Goal: Information Seeking & Learning: Learn about a topic

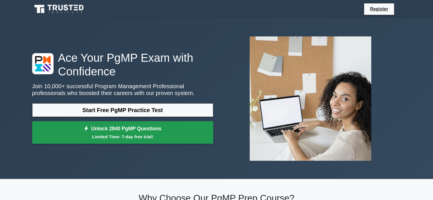
click at [127, 134] on small "Limited Time: 7-day free trial!" at bounding box center [122, 137] width 167 height 7
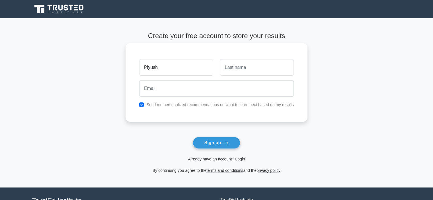
type input "Piyush"
click at [241, 65] on input "text" at bounding box center [257, 67] width 74 height 17
type input "Baranga"
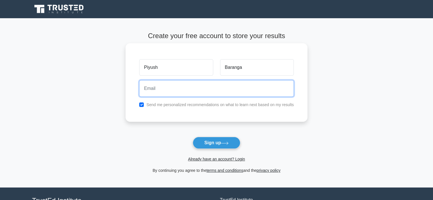
click at [196, 91] on input "email" at bounding box center [216, 88] width 155 height 17
type input "piyush.baranga@outlook.com"
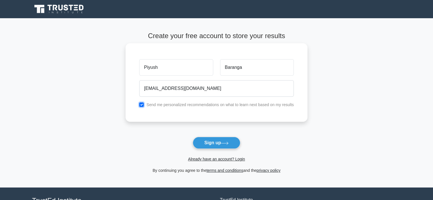
click at [142, 103] on input "checkbox" at bounding box center [141, 104] width 5 height 5
checkbox input "false"
click at [211, 144] on button "Sign up" at bounding box center [217, 143] width 48 height 12
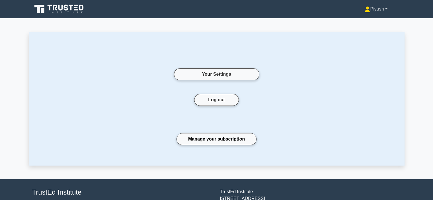
click at [387, 8] on link "Piyush" at bounding box center [376, 8] width 50 height 11
click at [358, 22] on link "Profile" at bounding box center [373, 22] width 45 height 9
click at [381, 7] on link "Piyush" at bounding box center [376, 8] width 50 height 11
click at [355, 30] on link "Settings" at bounding box center [373, 31] width 45 height 9
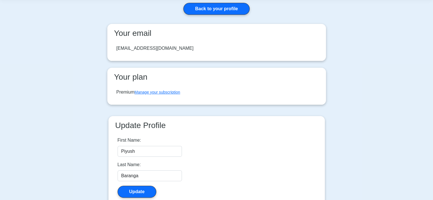
scroll to position [69, 0]
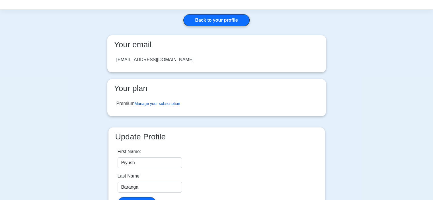
click at [169, 101] on link "Manage your subscription" at bounding box center [158, 103] width 46 height 5
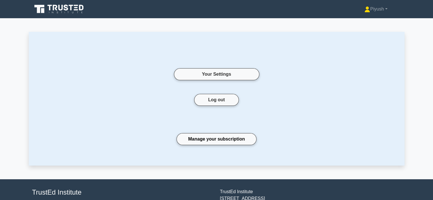
click at [53, 7] on icon at bounding box center [55, 8] width 5 height 6
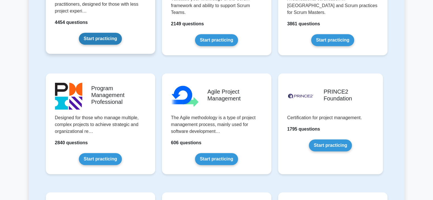
scroll to position [302, 0]
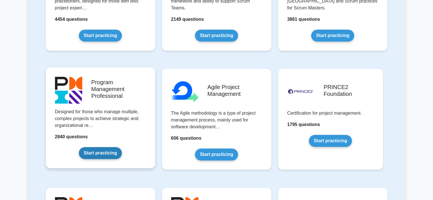
click at [110, 147] on link "Start practicing" at bounding box center [100, 153] width 43 height 12
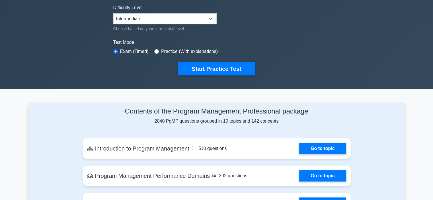
scroll to position [141, 0]
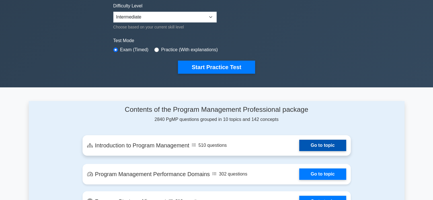
click at [317, 146] on link "Go to topic" at bounding box center [322, 145] width 47 height 11
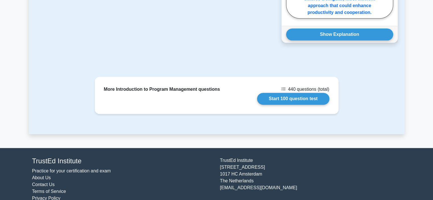
scroll to position [736, 0]
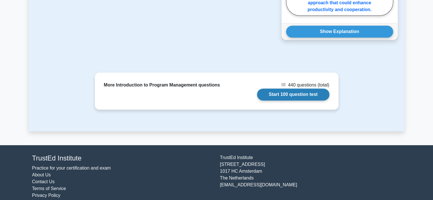
click at [272, 89] on link "Start 100 question test" at bounding box center [293, 95] width 72 height 12
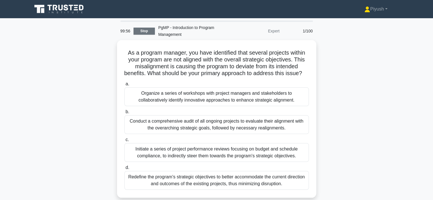
click at [142, 31] on link "Stop" at bounding box center [144, 31] width 21 height 7
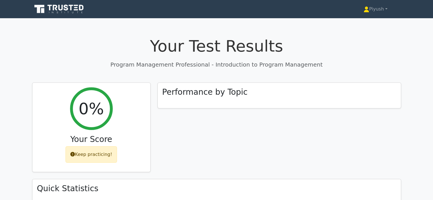
click at [68, 8] on icon at bounding box center [59, 9] width 55 height 11
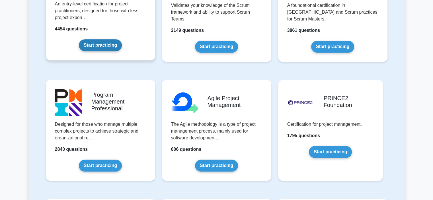
scroll to position [294, 0]
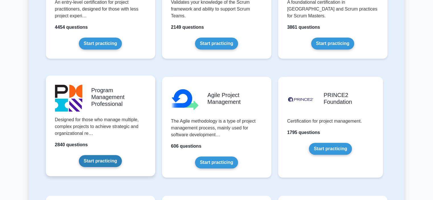
click at [108, 155] on link "Start practicing" at bounding box center [100, 161] width 43 height 12
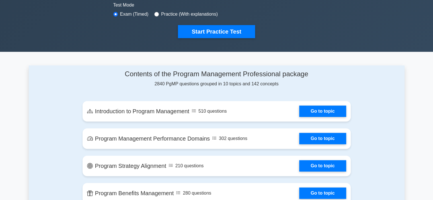
scroll to position [175, 0]
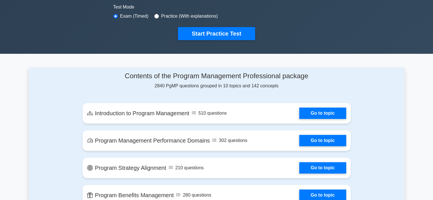
click at [152, 15] on div "Test Mode Exam (Timed) Practice (With explanations)" at bounding box center [216, 12] width 207 height 17
click at [156, 15] on input "radio" at bounding box center [156, 16] width 5 height 5
radio input "true"
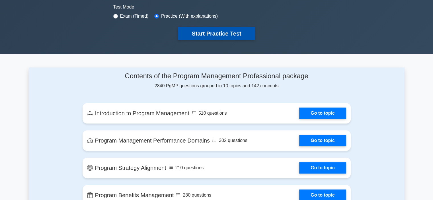
click at [208, 33] on button "Start Practice Test" at bounding box center [216, 33] width 77 height 13
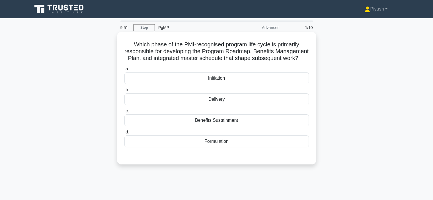
click at [212, 83] on div "Initiation" at bounding box center [216, 78] width 184 height 12
click at [124, 71] on input "a. Initiation" at bounding box center [124, 69] width 0 height 4
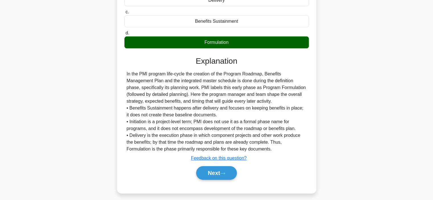
scroll to position [110, 0]
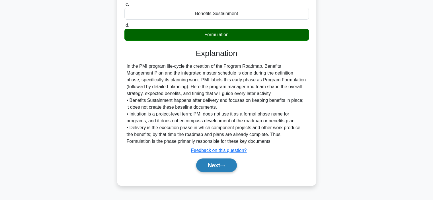
click at [218, 171] on button "Next" at bounding box center [216, 166] width 41 height 14
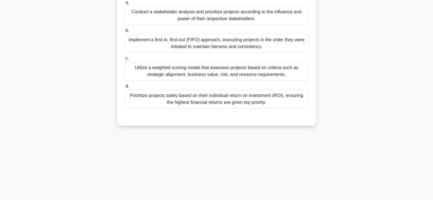
scroll to position [0, 0]
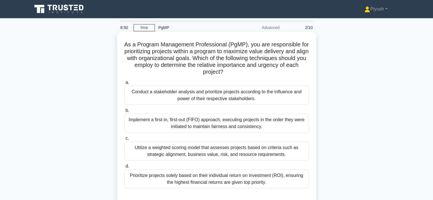
click at [237, 152] on div "Utilize a weighted scoring model that assesses projects based on criteria such …" at bounding box center [216, 151] width 184 height 19
click at [124, 140] on input "c. Utilize a weighted scoring model that assesses projects based on criteria su…" at bounding box center [124, 139] width 0 height 4
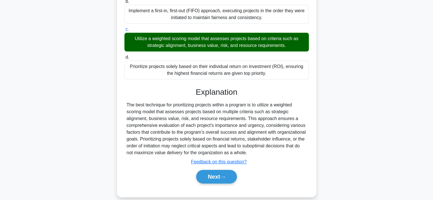
scroll to position [112, 0]
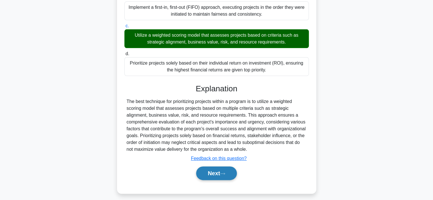
click at [203, 175] on button "Next" at bounding box center [216, 174] width 41 height 14
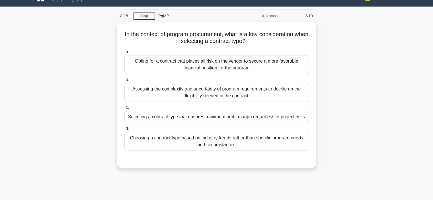
scroll to position [0, 0]
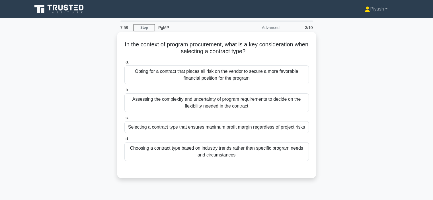
click at [207, 103] on div "Assessing the complexity and uncertainty of program requirements to decide on t…" at bounding box center [216, 102] width 184 height 19
click at [124, 92] on input "b. Assessing the complexity and uncertainty of program requirements to decide o…" at bounding box center [124, 90] width 0 height 4
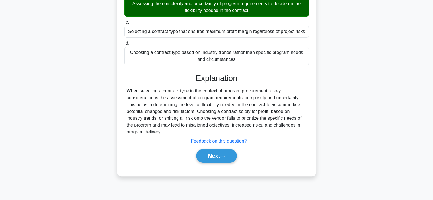
scroll to position [97, 0]
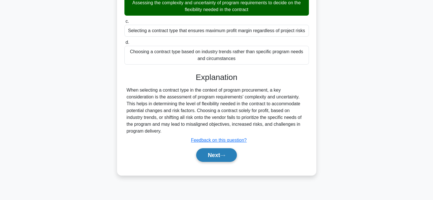
click at [207, 156] on button "Next" at bounding box center [216, 155] width 41 height 14
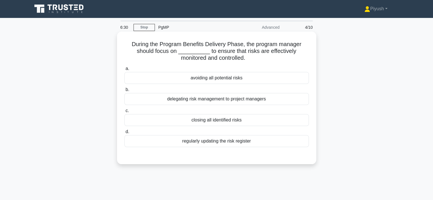
scroll to position [0, 0]
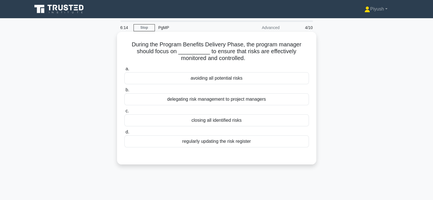
click at [193, 143] on div "regularly updating the risk register" at bounding box center [216, 142] width 184 height 12
click at [124, 134] on input "d. regularly updating the risk register" at bounding box center [124, 132] width 0 height 4
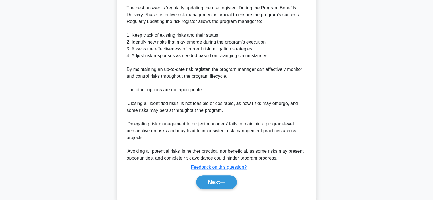
scroll to position [173, 0]
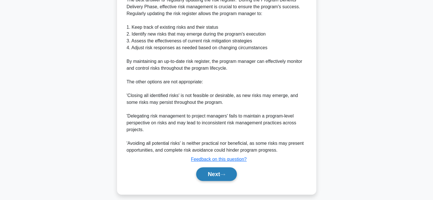
click at [212, 173] on button "Next" at bounding box center [216, 174] width 41 height 14
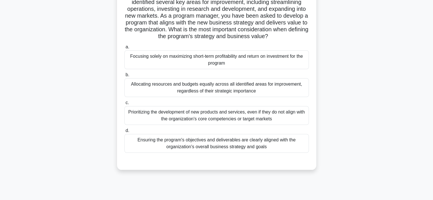
scroll to position [78, 0]
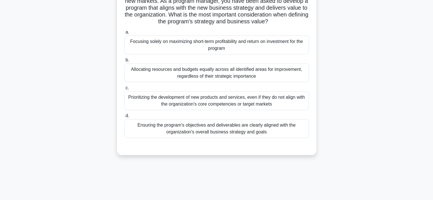
click at [196, 134] on div "Ensuring the program's objectives and deliverables are clearly aligned with the…" at bounding box center [216, 128] width 184 height 19
click at [124, 118] on input "d. Ensuring the program's objectives and deliverables are clearly aligned with …" at bounding box center [124, 116] width 0 height 4
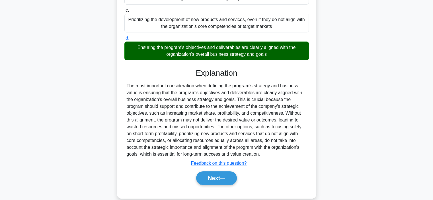
scroll to position [171, 0]
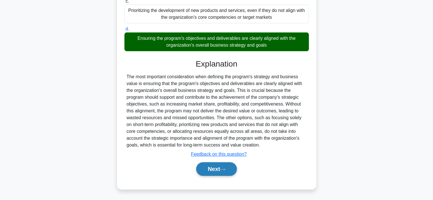
click at [215, 171] on button "Next" at bounding box center [216, 169] width 41 height 14
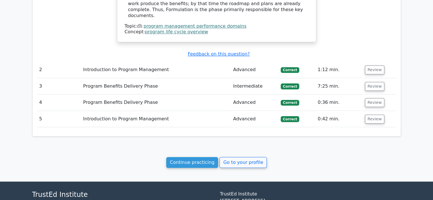
scroll to position [528, 0]
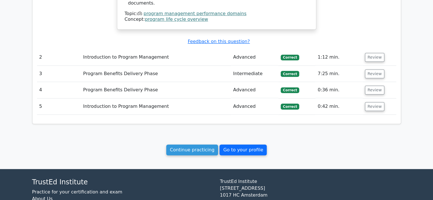
click at [232, 145] on link "Go to your profile" at bounding box center [242, 150] width 47 height 11
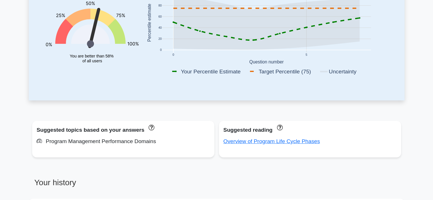
scroll to position [207, 0]
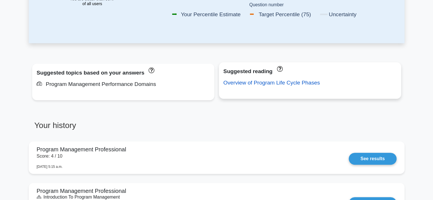
click at [245, 84] on link "Overview of Program Life Cycle Phases" at bounding box center [271, 83] width 97 height 6
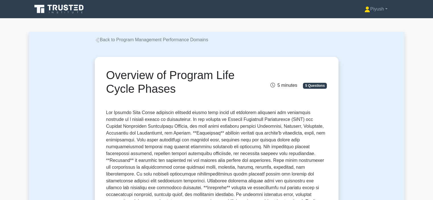
click at [136, 39] on link "Back to Program Management Performance Domains" at bounding box center [152, 39] width 114 height 5
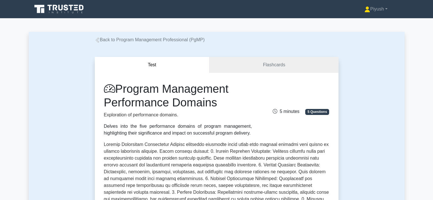
click at [136, 39] on link "Back to Program Management Professional (PgMP)" at bounding box center [150, 39] width 110 height 5
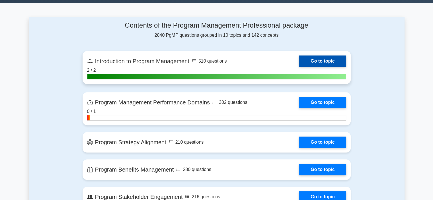
scroll to position [225, 0]
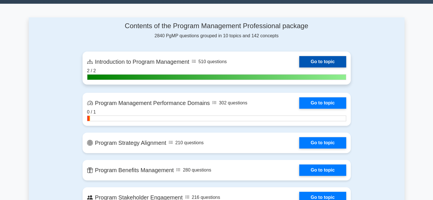
click at [309, 57] on link "Go to topic" at bounding box center [322, 61] width 47 height 11
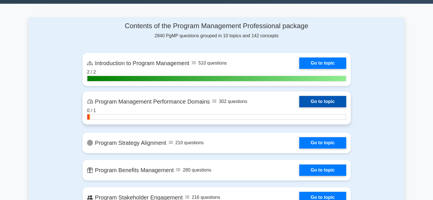
click at [309, 102] on link "Go to topic" at bounding box center [322, 101] width 47 height 11
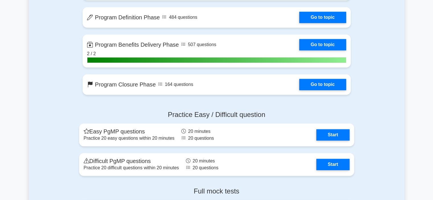
scroll to position [487, 0]
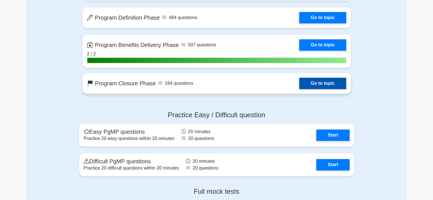
click at [319, 83] on link "Go to topic" at bounding box center [322, 83] width 47 height 11
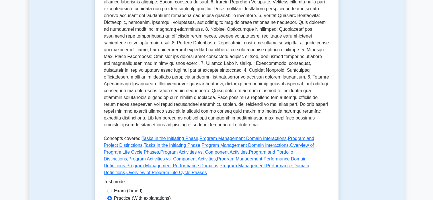
scroll to position [205, 0]
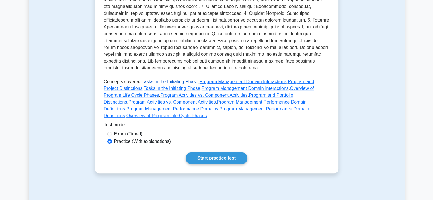
click at [155, 83] on link "Tasks in the Initiating Phase" at bounding box center [170, 81] width 56 height 5
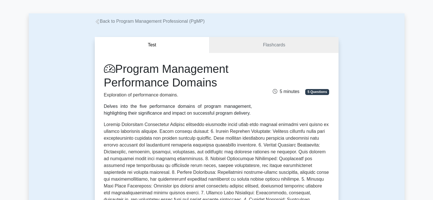
scroll to position [7, 0]
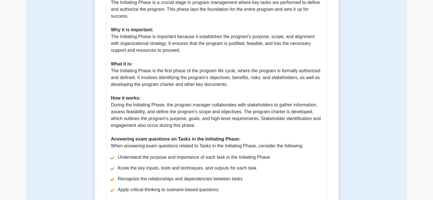
scroll to position [205, 0]
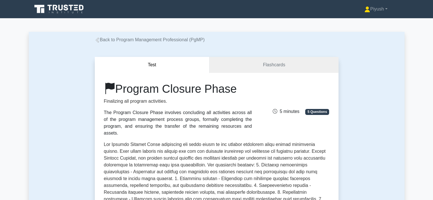
click at [102, 41] on link "Back to Program Management Professional (PgMP)" at bounding box center [150, 39] width 110 height 5
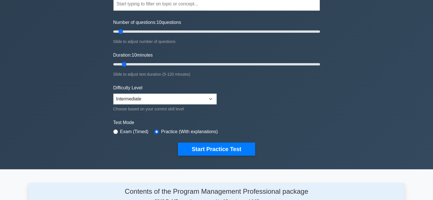
scroll to position [100, 0]
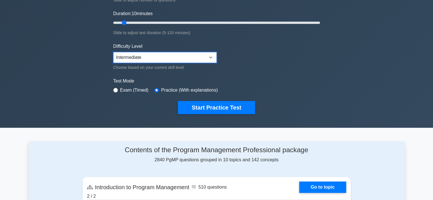
click at [174, 57] on select "Beginner Intermediate Expert" at bounding box center [164, 57] width 103 height 11
click at [305, 76] on form "Topics Introduction to Program Management Program Management Performance Domain…" at bounding box center [216, 26] width 207 height 176
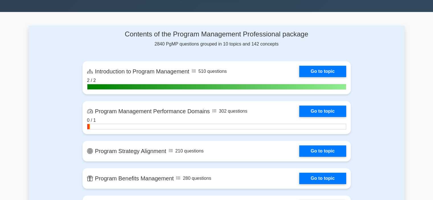
scroll to position [227, 0]
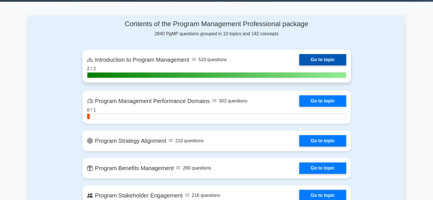
click at [322, 59] on link "Go to topic" at bounding box center [322, 59] width 47 height 11
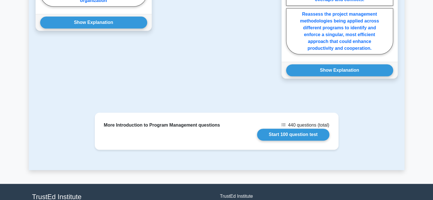
scroll to position [717, 0]
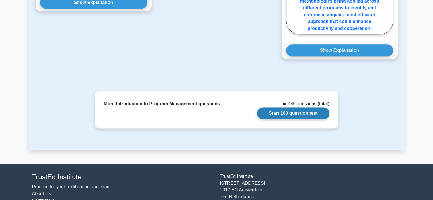
click at [282, 107] on link "Start 100 question test" at bounding box center [293, 113] width 72 height 12
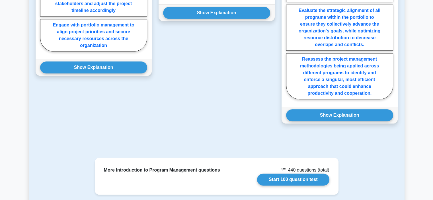
scroll to position [654, 0]
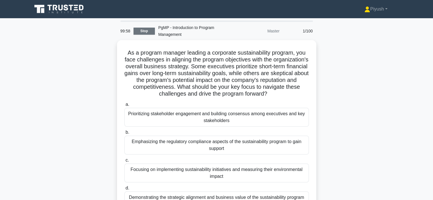
click at [146, 29] on link "Stop" at bounding box center [144, 31] width 21 height 7
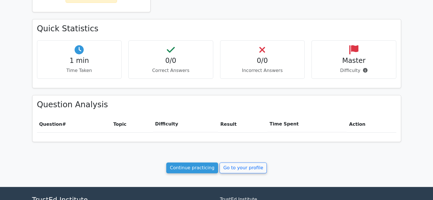
scroll to position [169, 0]
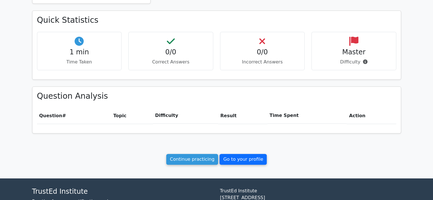
click at [236, 158] on link "Go to your profile" at bounding box center [242, 159] width 47 height 11
